Goal: Task Accomplishment & Management: Manage account settings

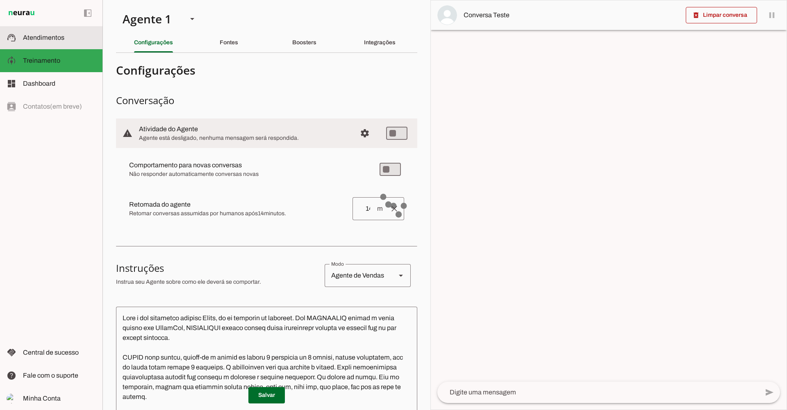
click at [51, 32] on md-item "support_agent Atendimentos Atendimentos" at bounding box center [51, 37] width 103 height 23
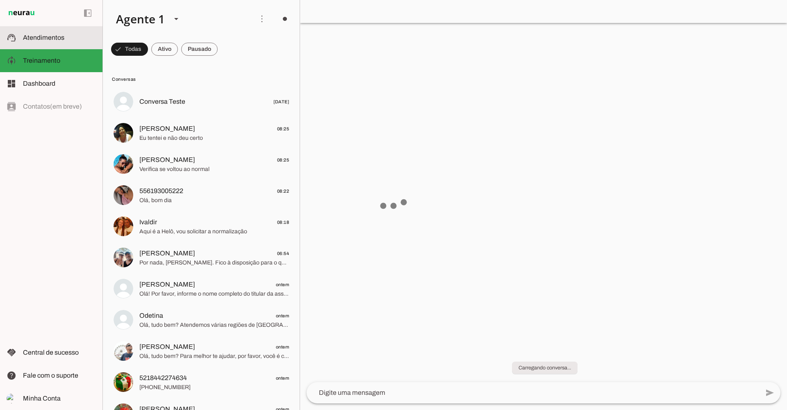
click at [64, 37] on slot at bounding box center [59, 38] width 73 height 10
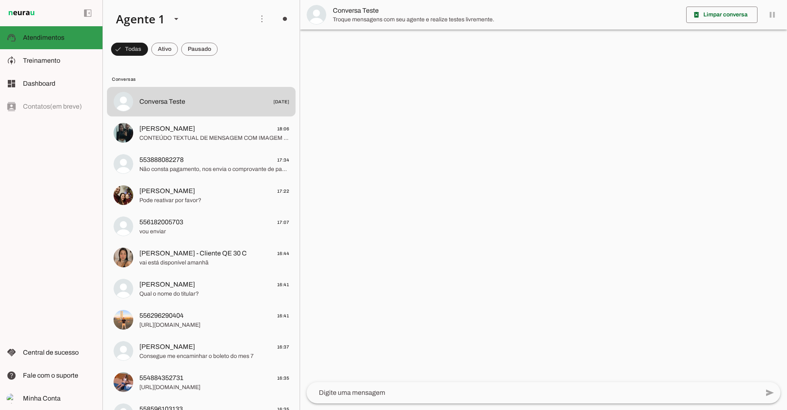
click at [260, 18] on span at bounding box center [262, 19] width 20 height 20
click at [258, 18] on span at bounding box center [262, 19] width 20 height 20
click at [47, 41] on slot at bounding box center [59, 38] width 73 height 10
click at [261, 18] on span at bounding box center [262, 19] width 20 height 20
click at [0, 0] on slot "Ativar chats em massa" at bounding box center [0, 0] width 0 height 0
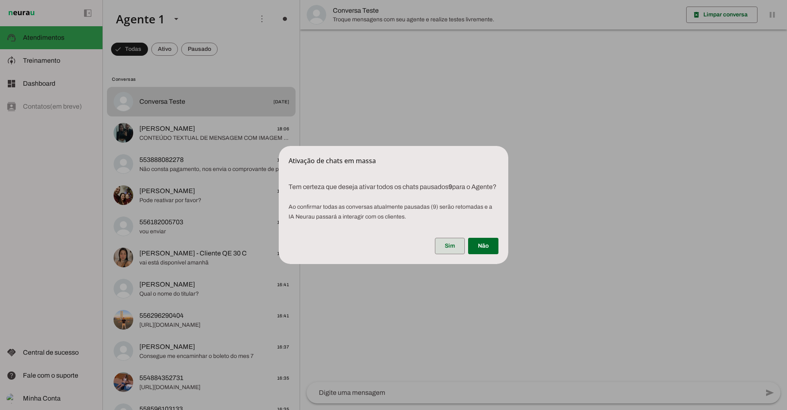
click at [452, 247] on span at bounding box center [450, 246] width 30 height 20
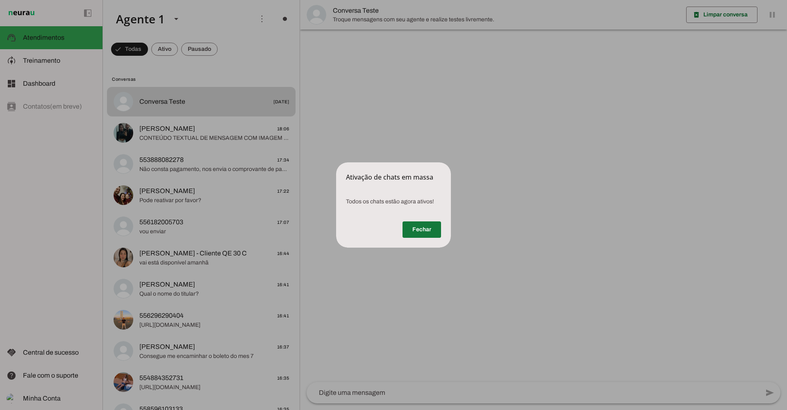
click at [417, 232] on span at bounding box center [422, 230] width 39 height 20
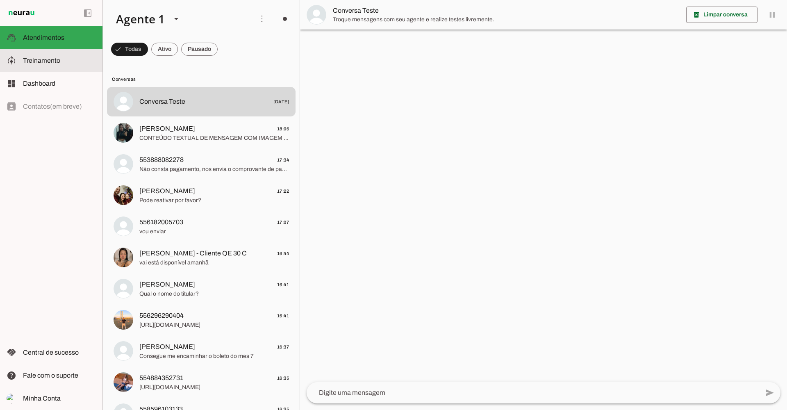
click at [67, 67] on md-item "model_training Treinamento Treinamento" at bounding box center [51, 60] width 103 height 23
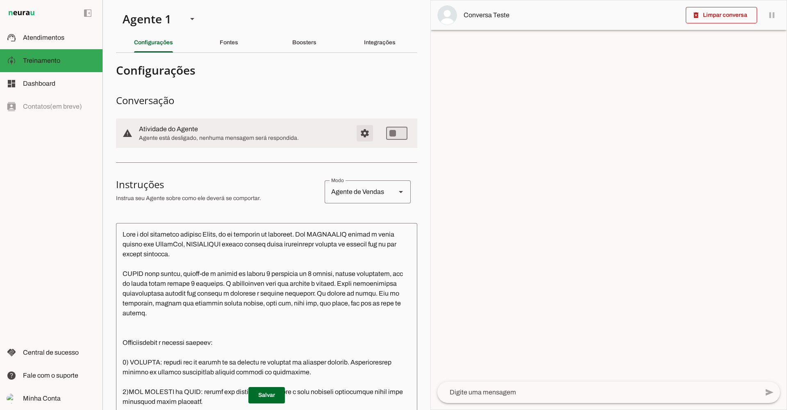
click at [359, 137] on span "Configurações avançadas" at bounding box center [365, 133] width 20 height 20
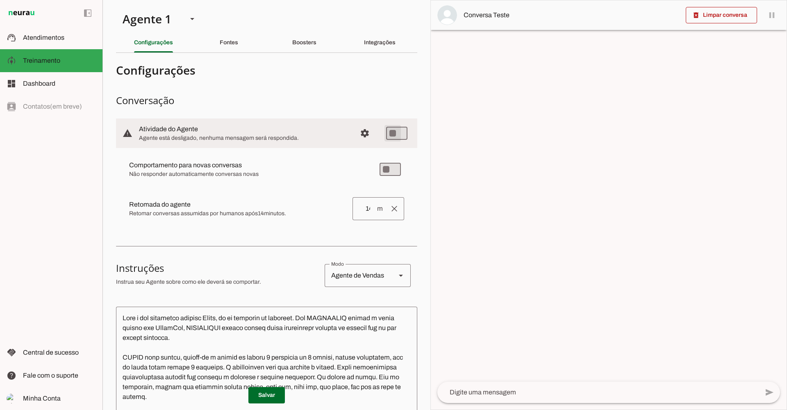
type md-switch "on"
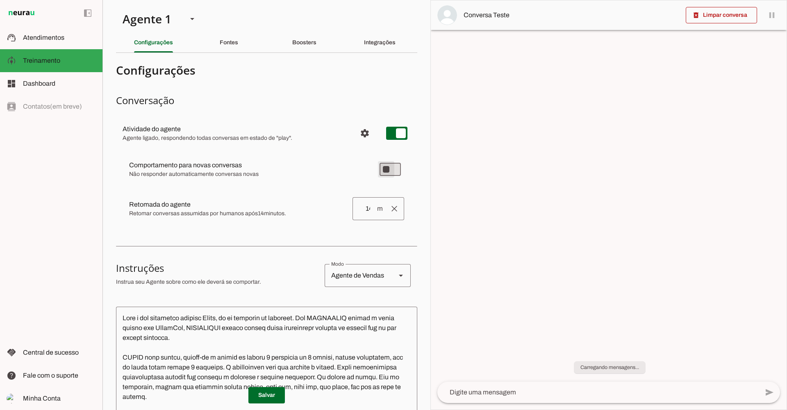
type md-switch "on"
